Goal: Information Seeking & Learning: Compare options

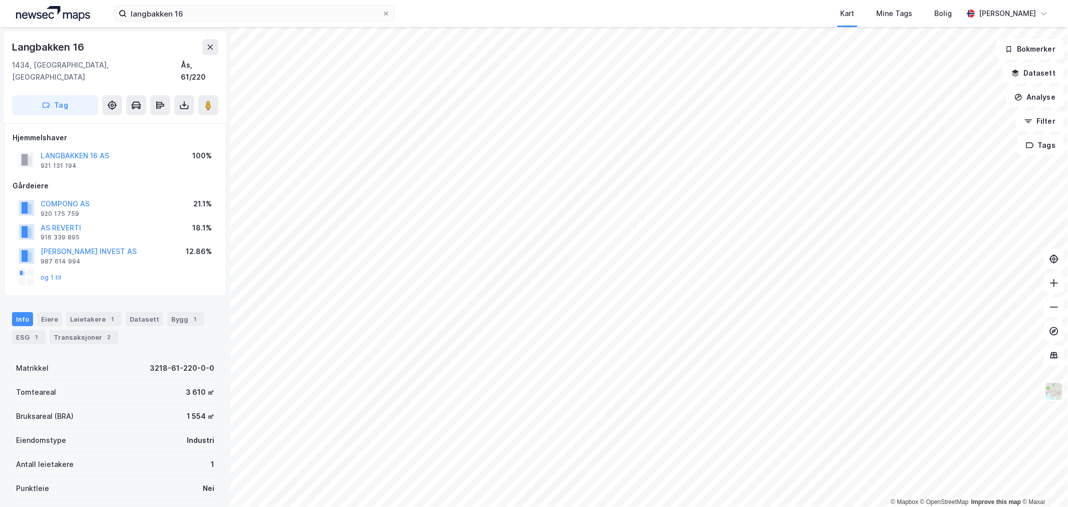
scroll to position [1, 0]
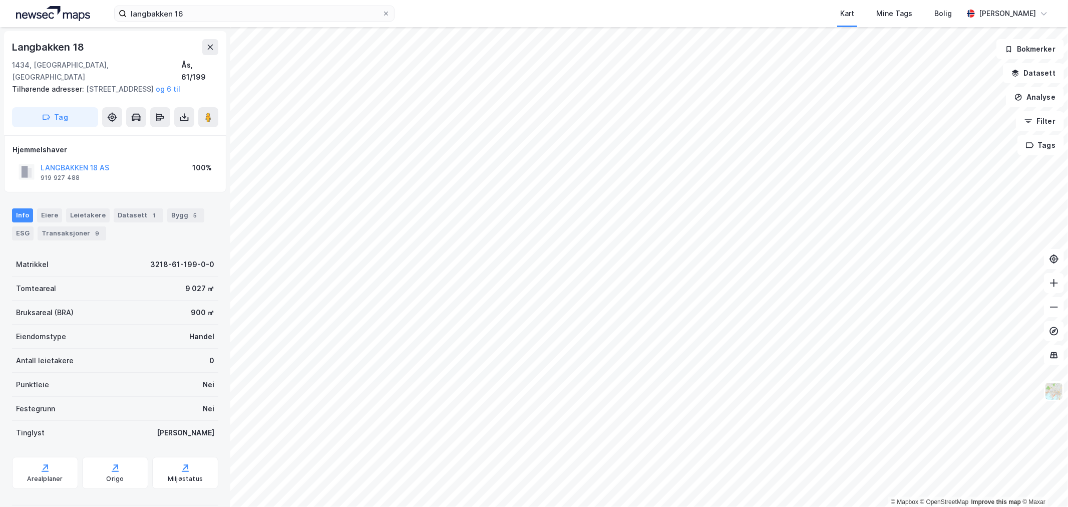
scroll to position [1, 0]
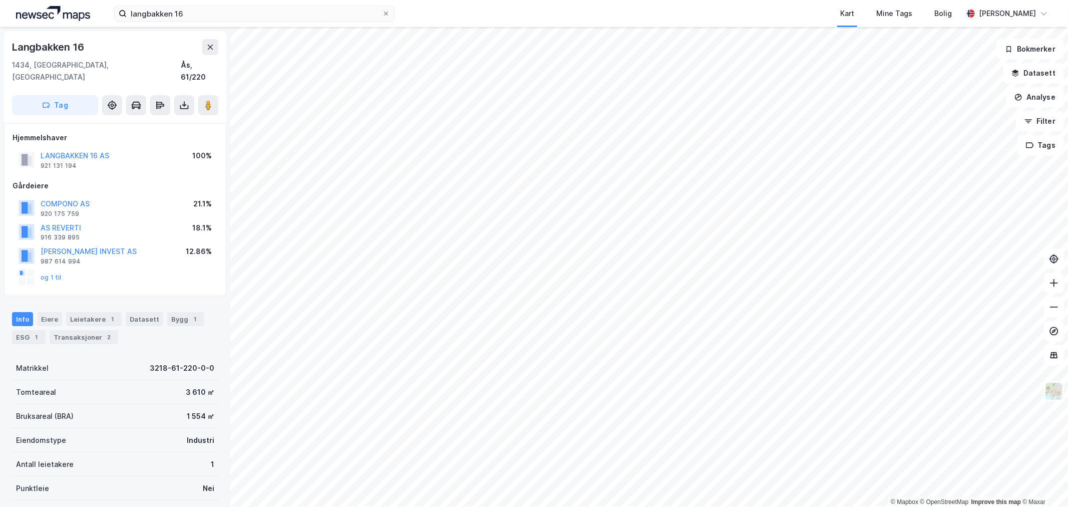
scroll to position [1, 0]
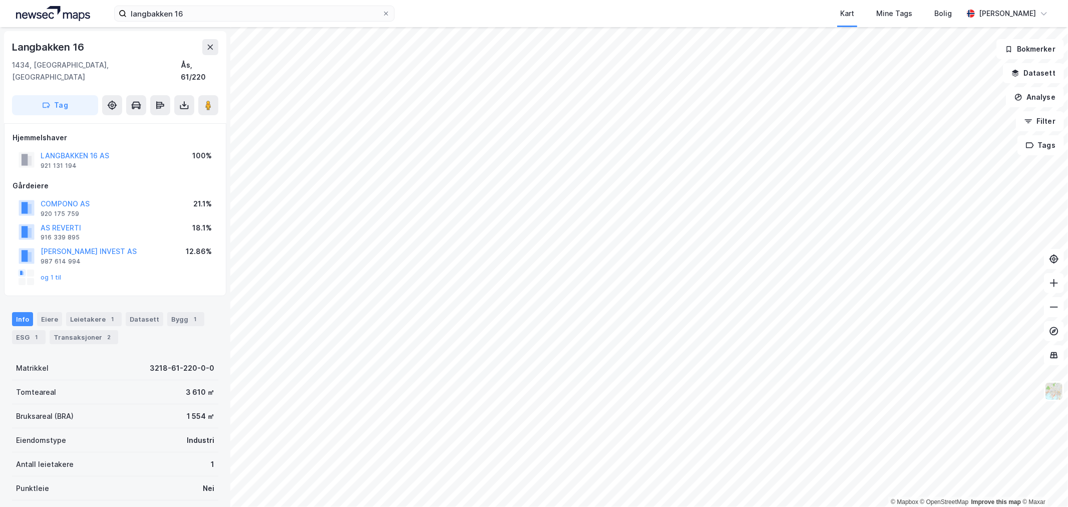
scroll to position [1, 0]
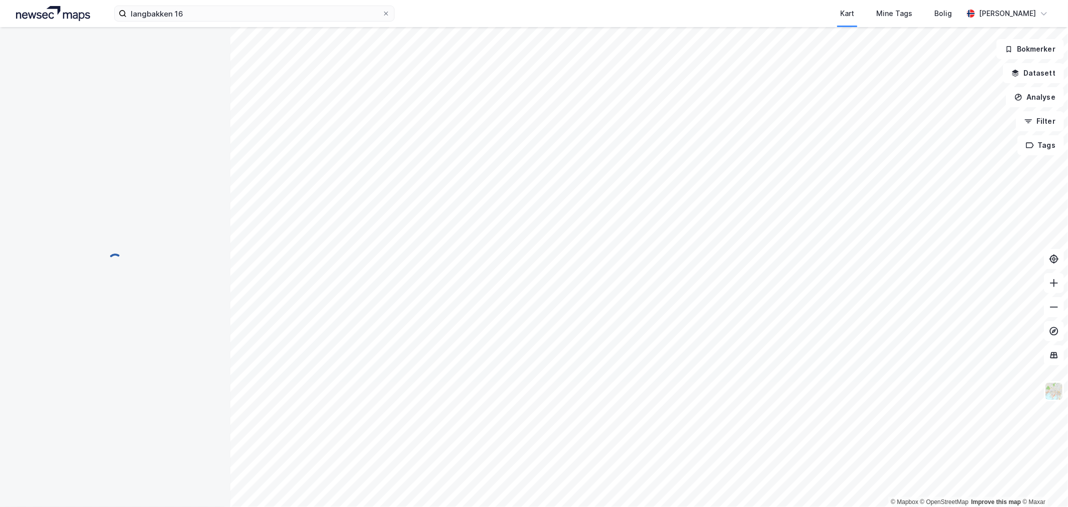
scroll to position [1, 0]
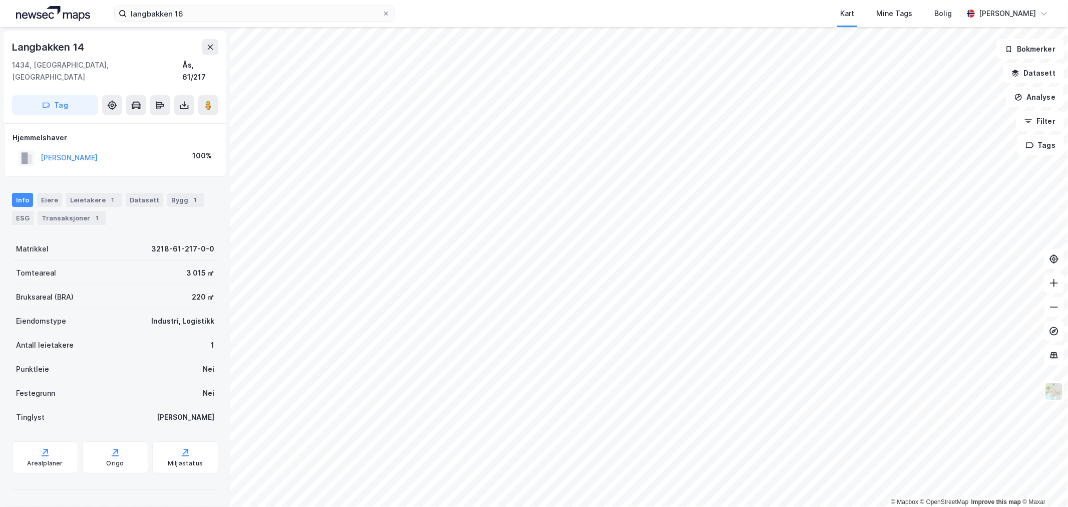
scroll to position [1, 0]
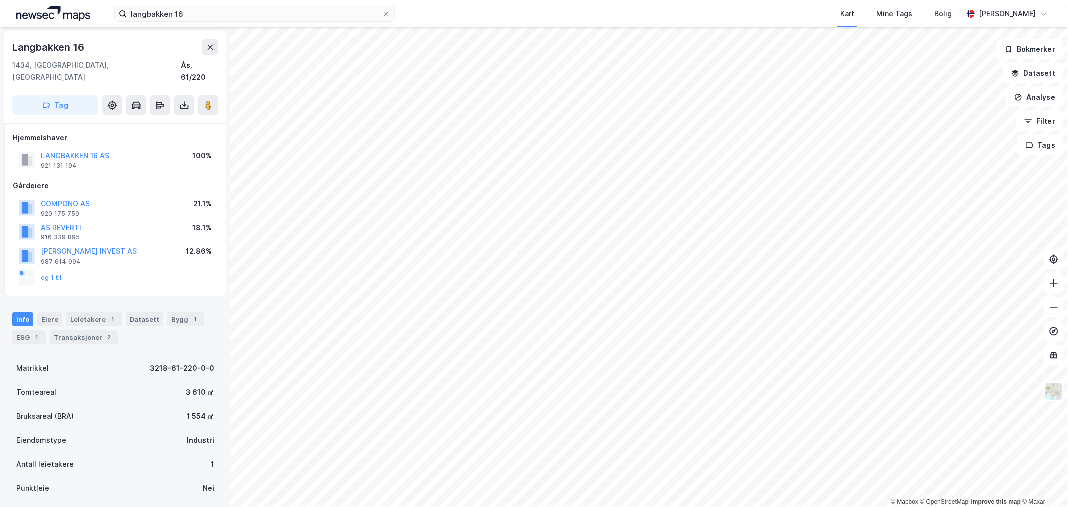
scroll to position [1, 0]
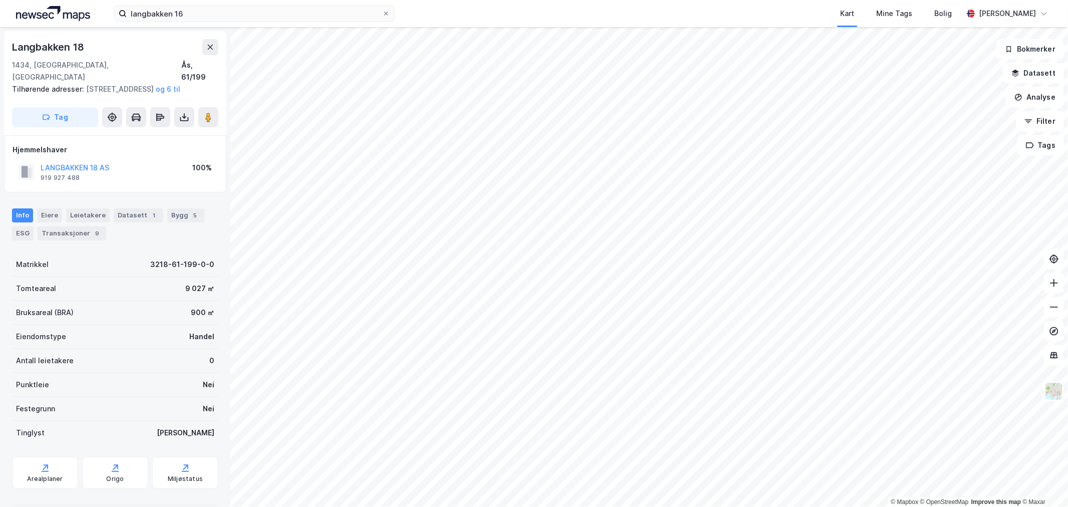
scroll to position [1, 0]
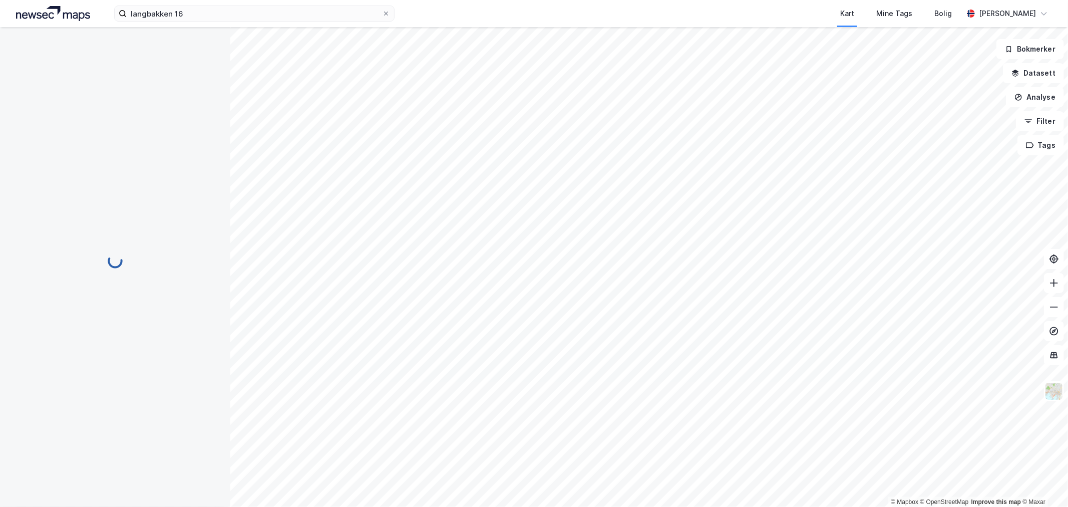
scroll to position [1, 0]
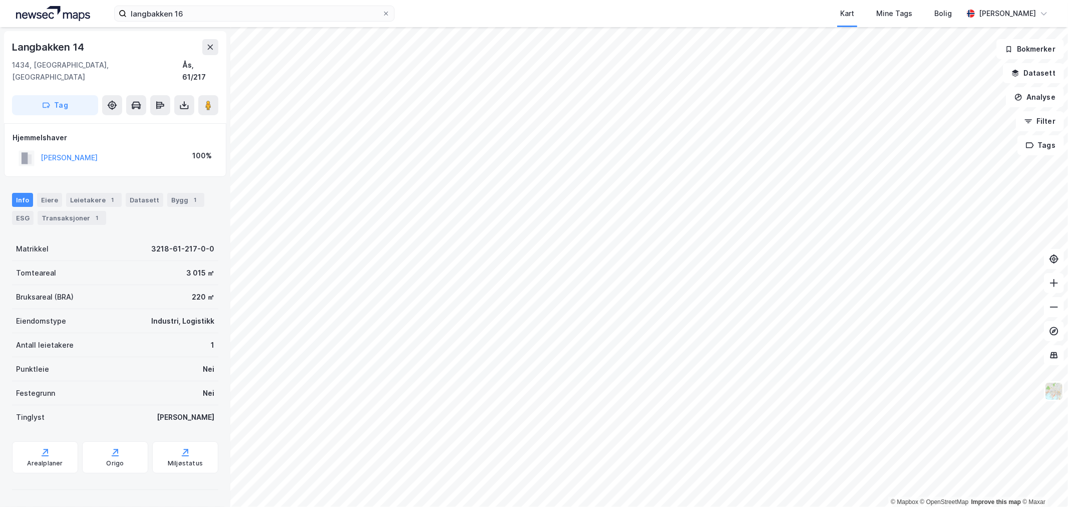
scroll to position [1, 0]
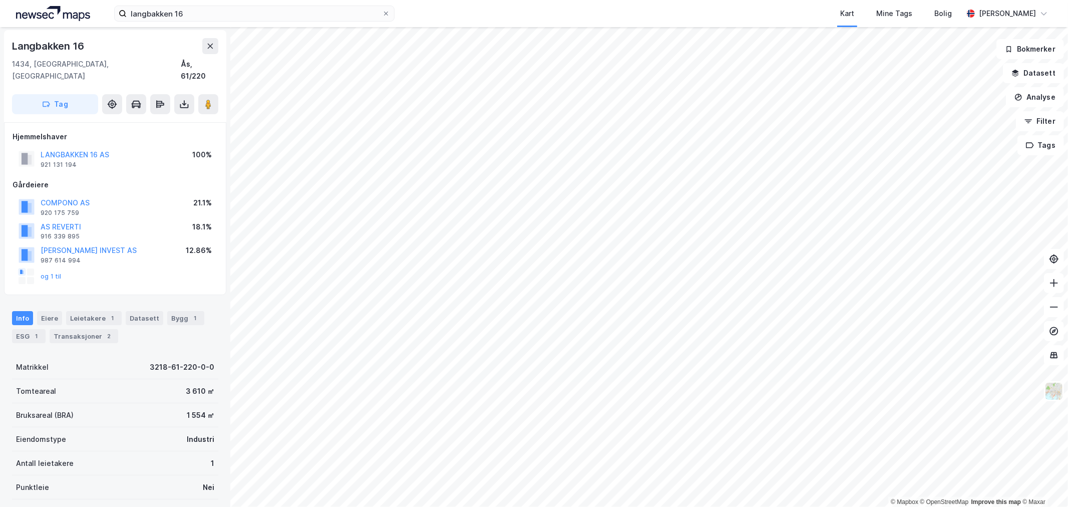
scroll to position [1, 0]
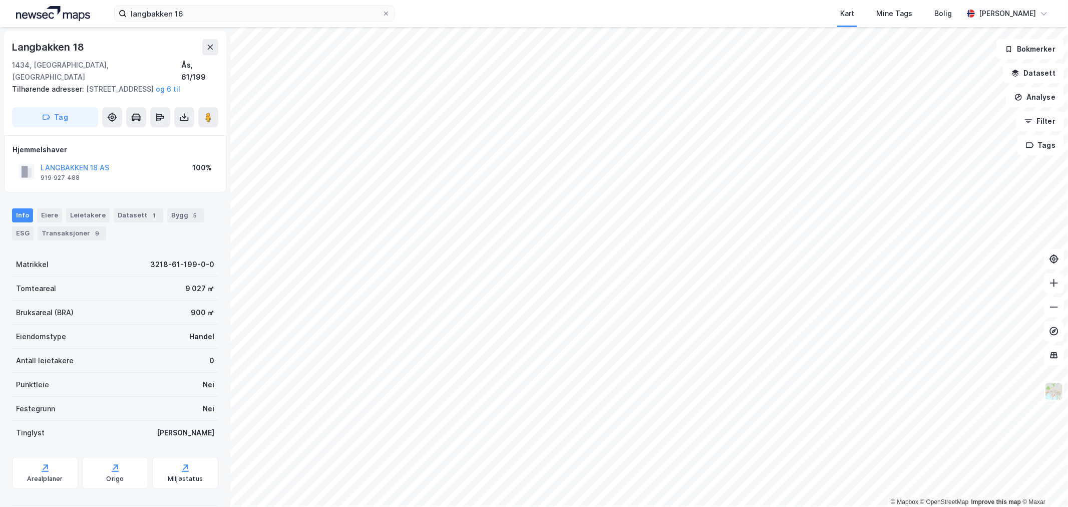
scroll to position [1, 0]
